Goal: Task Accomplishment & Management: Manage account settings

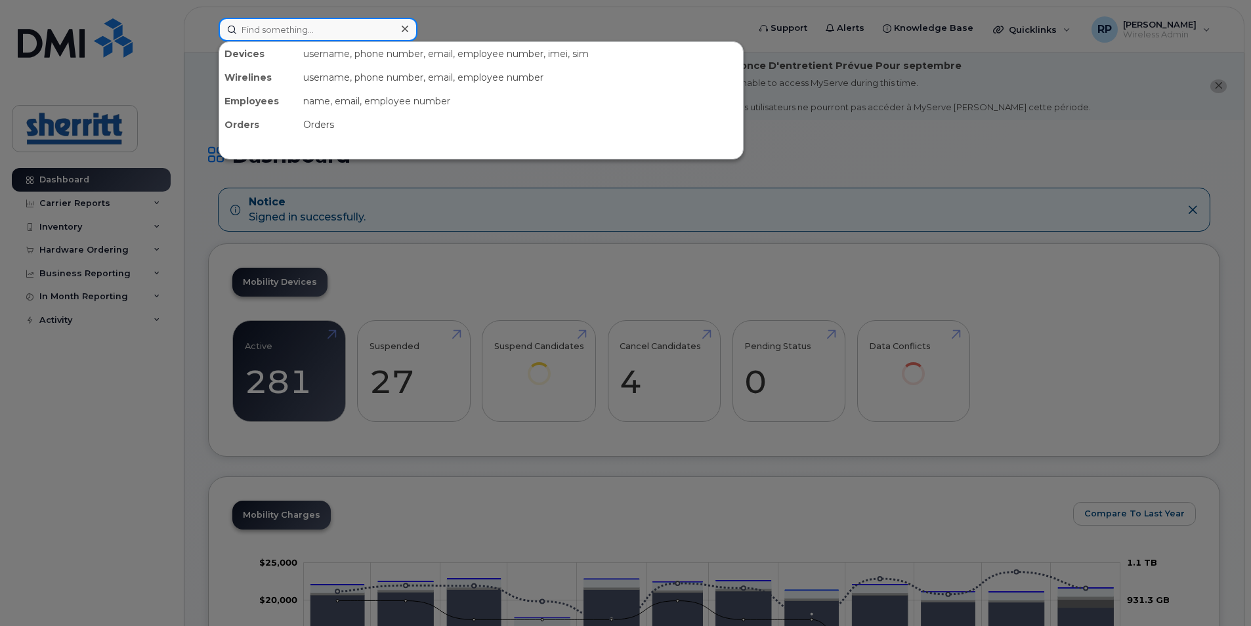
click at [288, 34] on input at bounding box center [318, 30] width 199 height 24
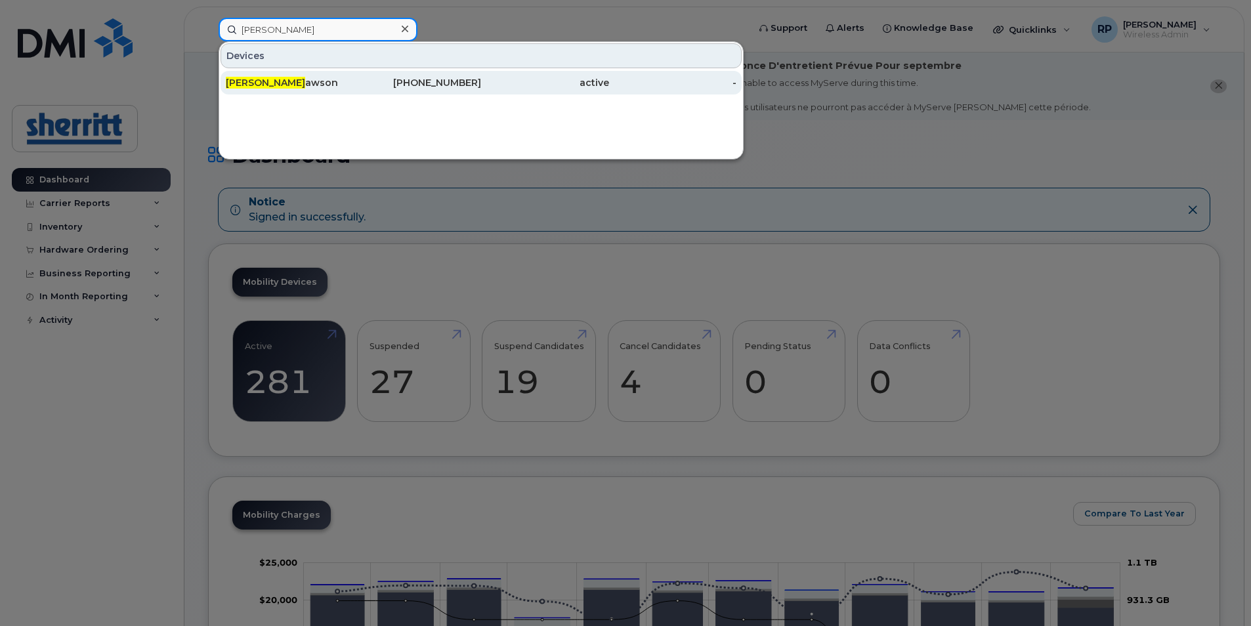
type input "[PERSON_NAME]"
click at [263, 83] on div "[PERSON_NAME]" at bounding box center [290, 82] width 128 height 13
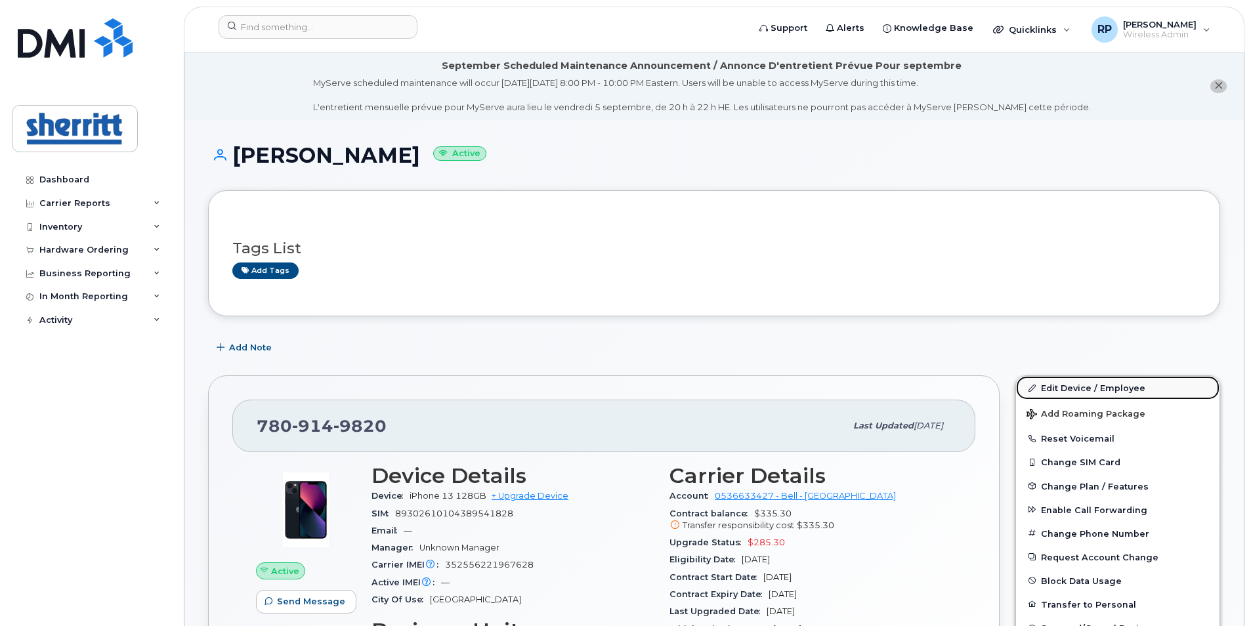
click at [1063, 387] on link "Edit Device / Employee" at bounding box center [1118, 388] width 204 height 24
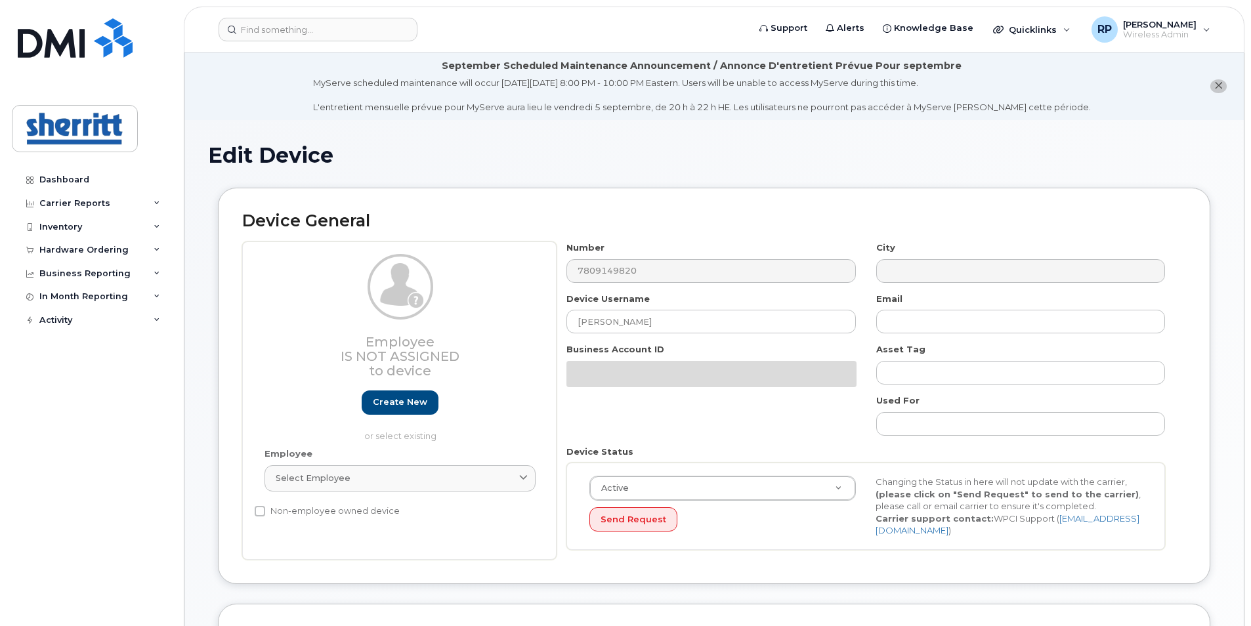
select select "5680457"
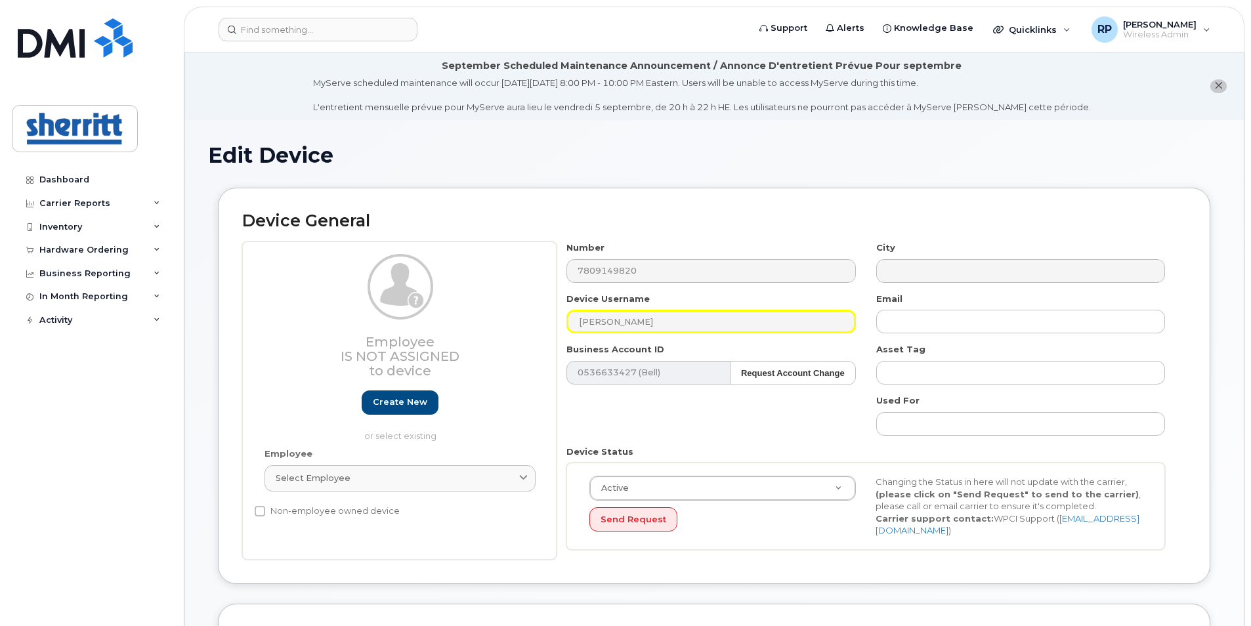
drag, startPoint x: 652, startPoint y: 324, endPoint x: 514, endPoint y: 330, distance: 138.0
click at [514, 330] on div "Employee Is not assigned to device Create new or select existing Employee Selec…" at bounding box center [714, 401] width 944 height 318
click at [607, 320] on input "Erin Dawson" at bounding box center [711, 322] width 289 height 24
click at [653, 322] on input "Erin Dawson" at bounding box center [711, 322] width 289 height 24
type input "E"
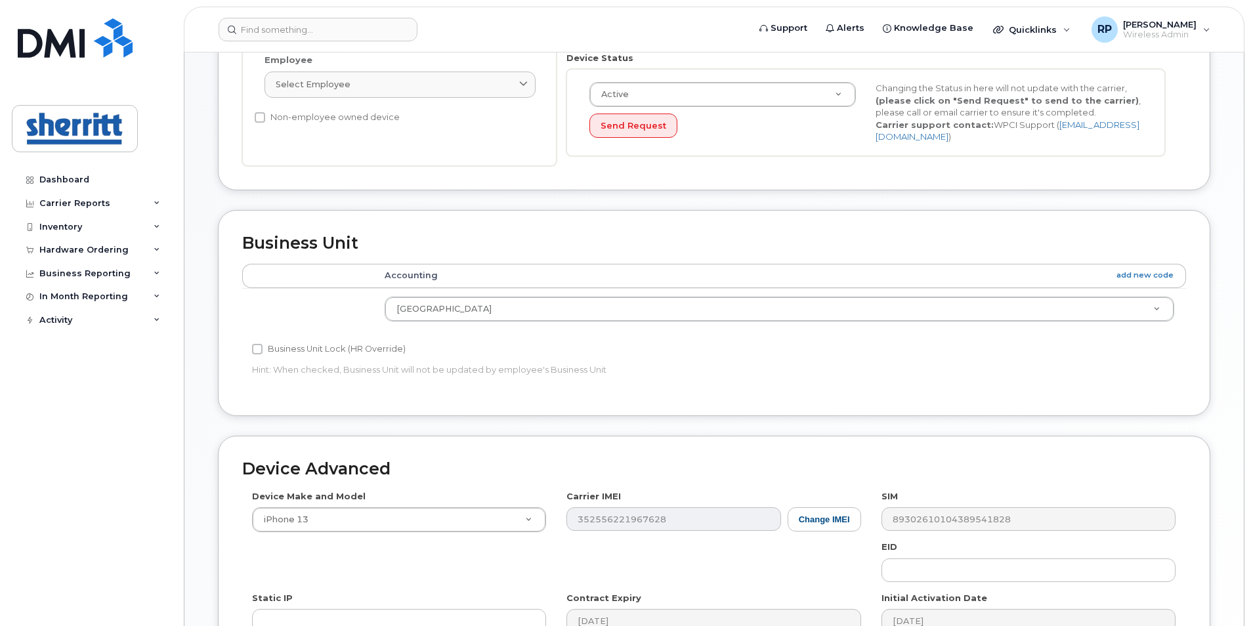
scroll to position [590, 0]
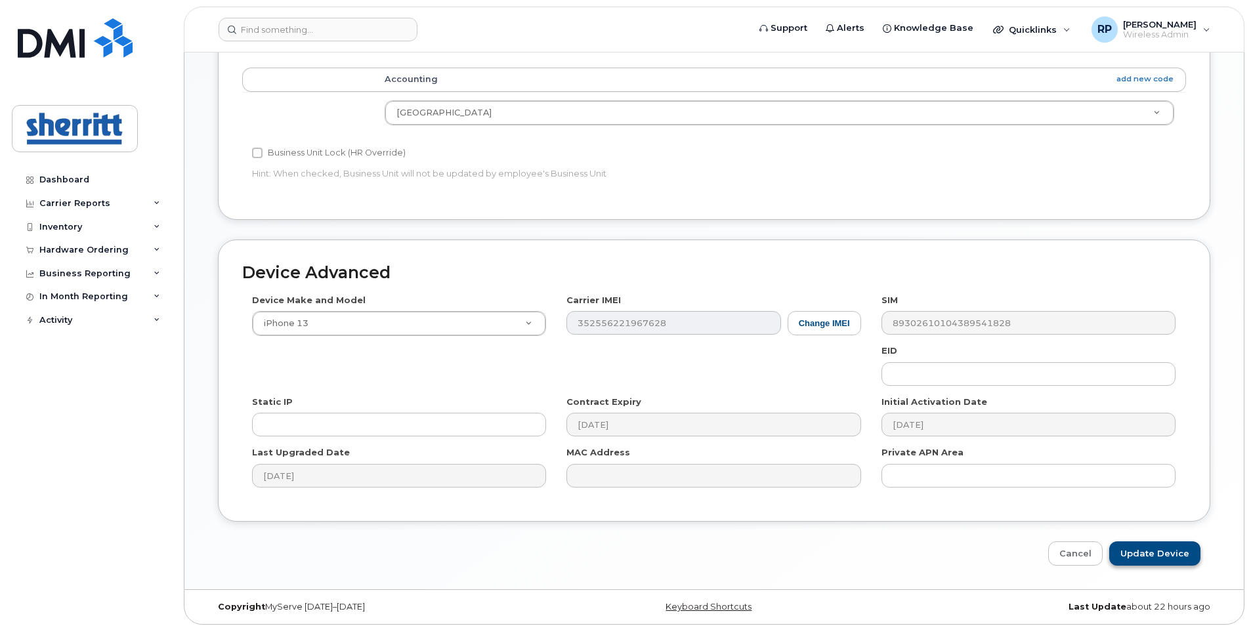
type input "Via Raval"
drag, startPoint x: 1161, startPoint y: 546, endPoint x: 1107, endPoint y: 523, distance: 59.4
click at [1161, 546] on input "Update Device" at bounding box center [1155, 554] width 91 height 24
type input "Saving..."
